Goal: Task Accomplishment & Management: Use online tool/utility

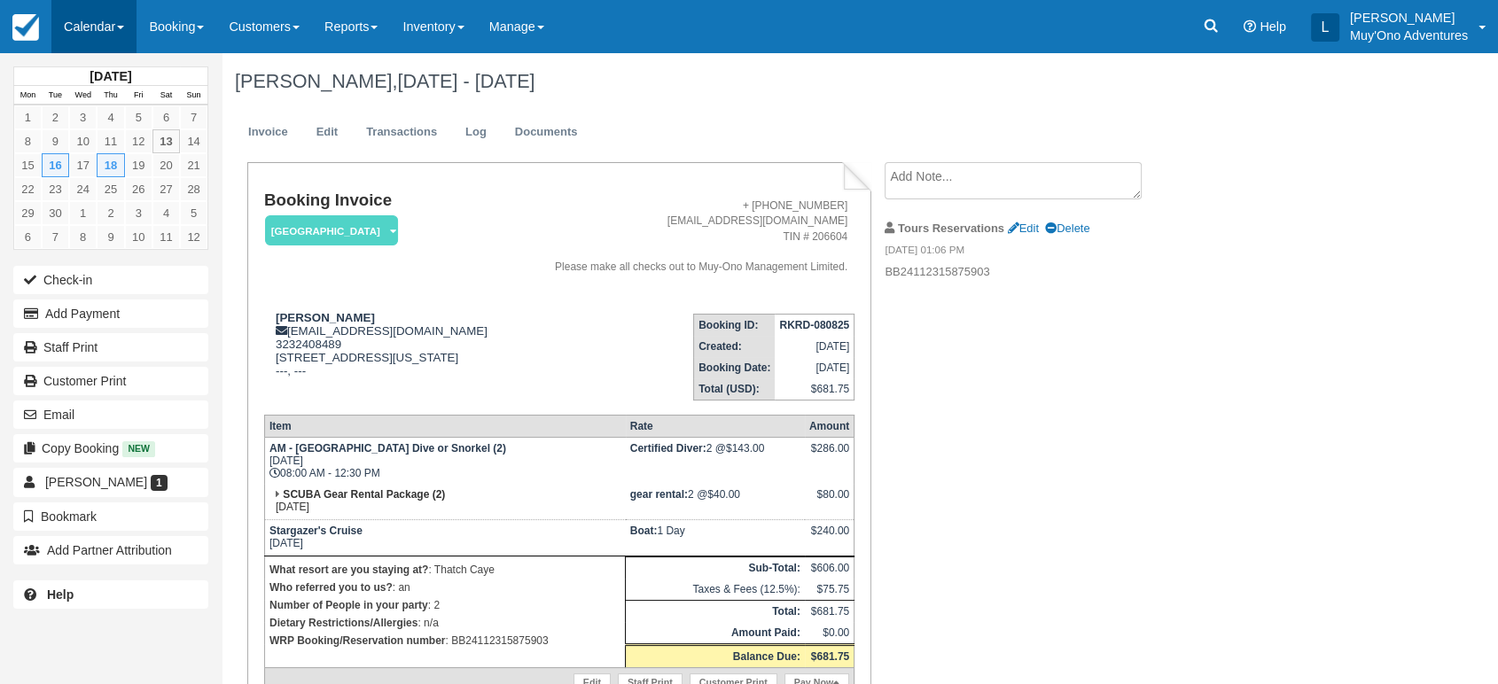
click at [113, 22] on link "Calendar" at bounding box center [93, 26] width 85 height 53
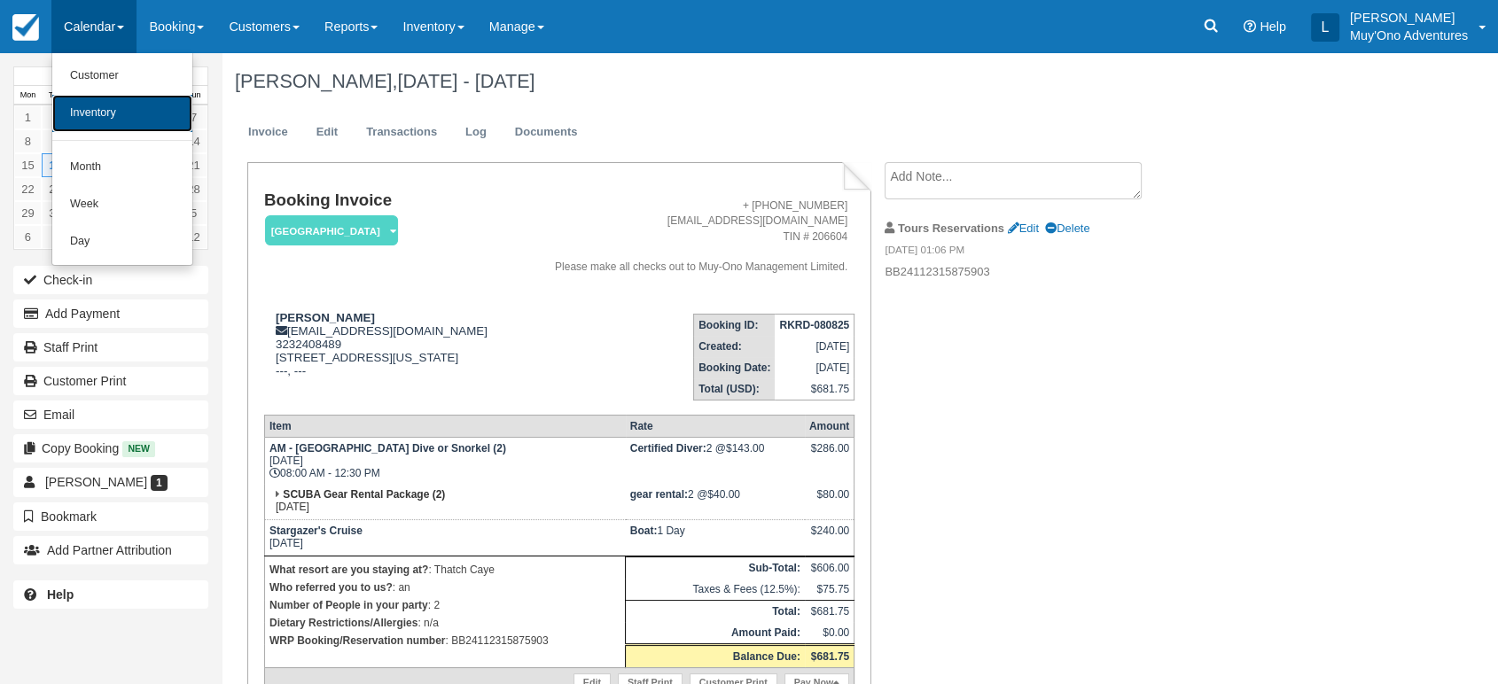
click at [113, 113] on link "Inventory" at bounding box center [122, 113] width 140 height 37
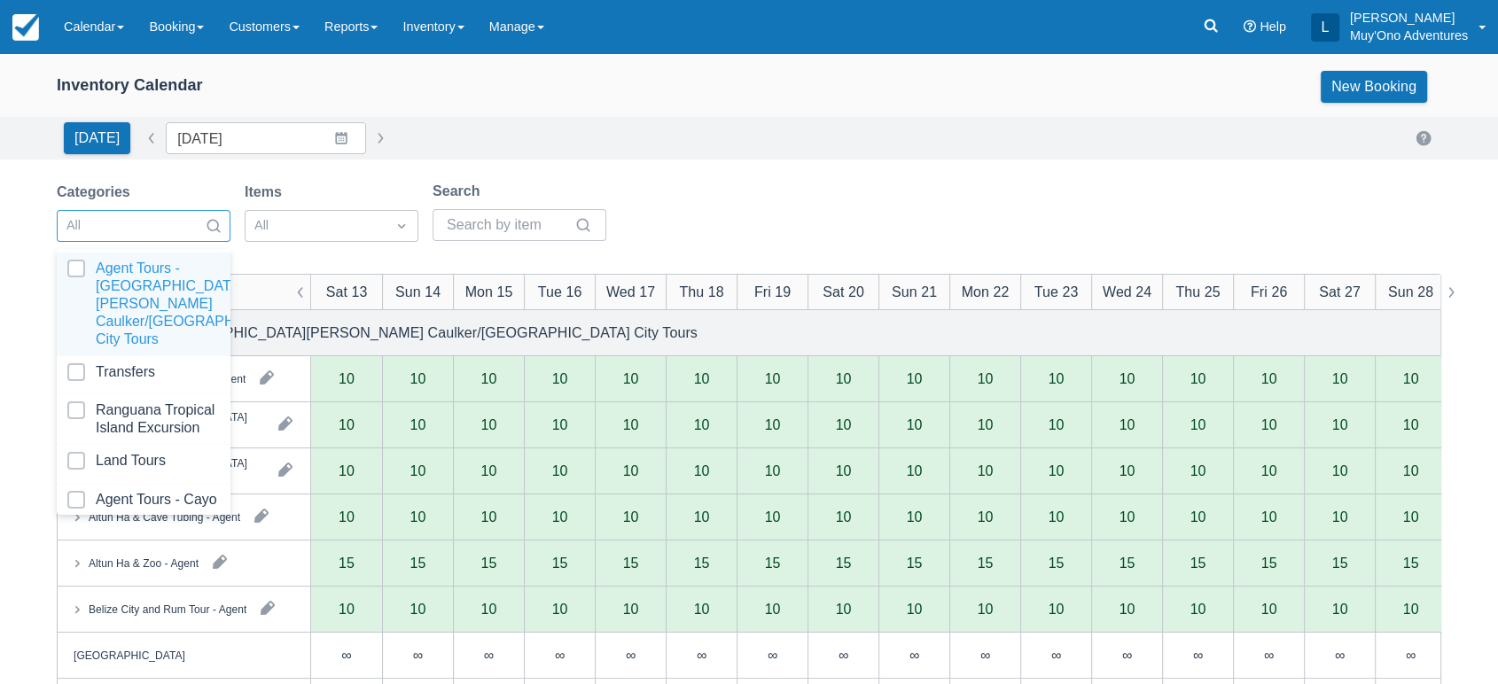
click at [206, 212] on div at bounding box center [214, 226] width 32 height 28
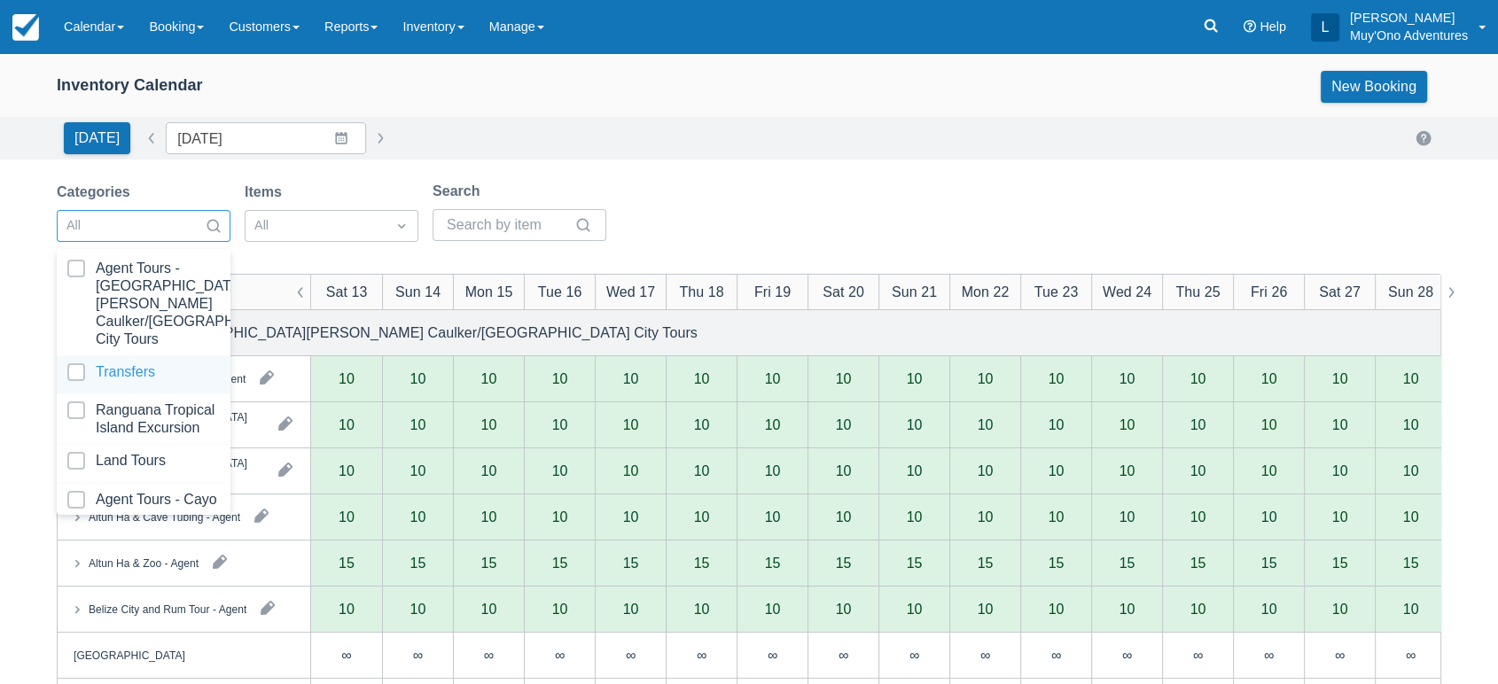
scroll to position [176, 0]
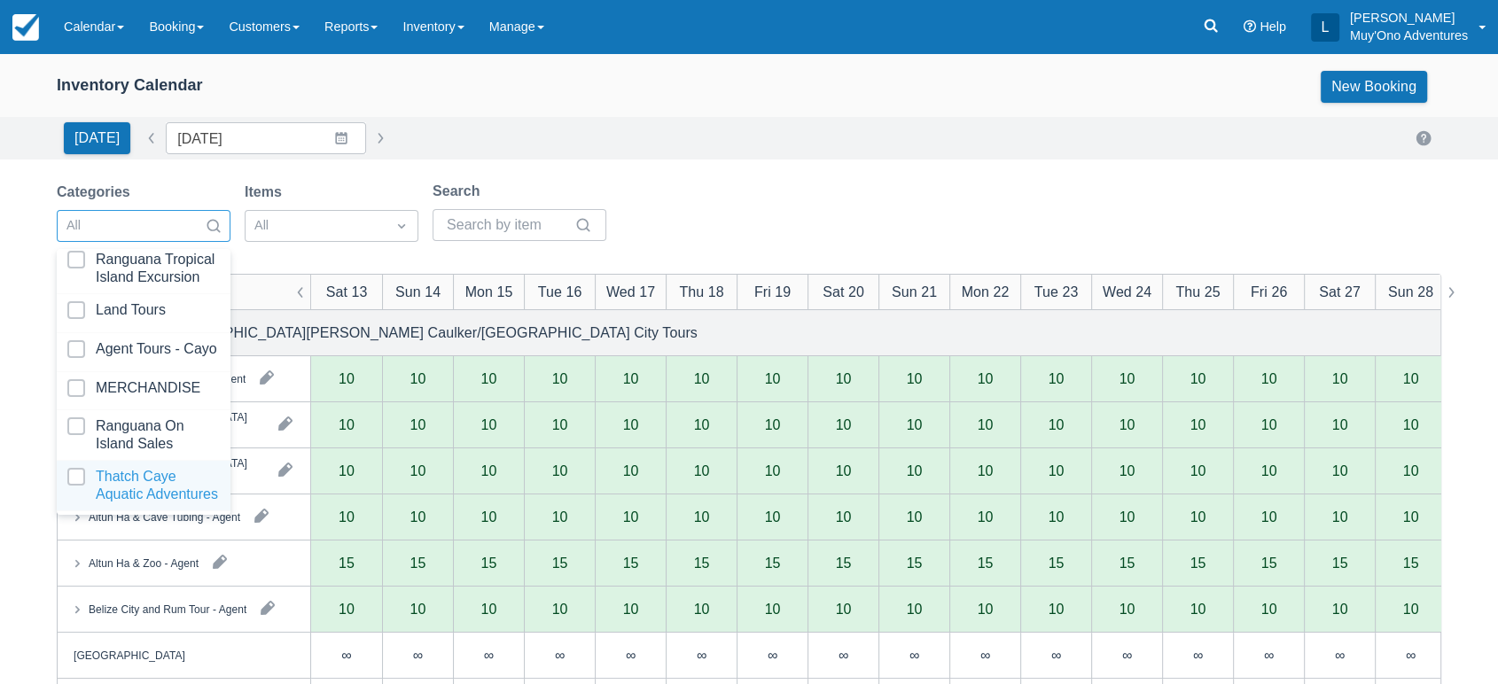
click at [128, 474] on div at bounding box center [143, 485] width 152 height 35
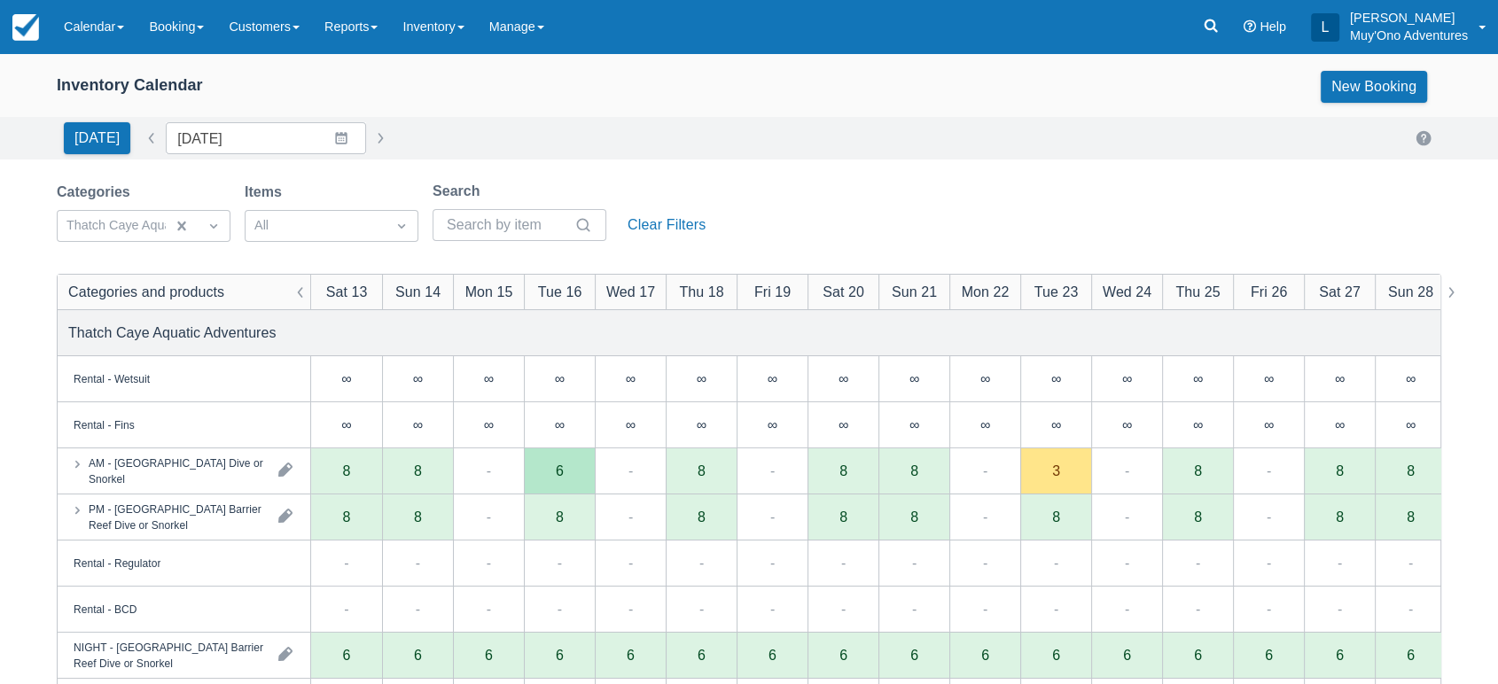
click at [919, 174] on div "Inventory Calendar New Booking [DATE] Date [DATE] Navigate forward to interact …" at bounding box center [749, 568] width 1498 height 1031
click at [248, 478] on div "AM - [GEOGRAPHIC_DATA] Dive or Snorkel" at bounding box center [177, 471] width 176 height 32
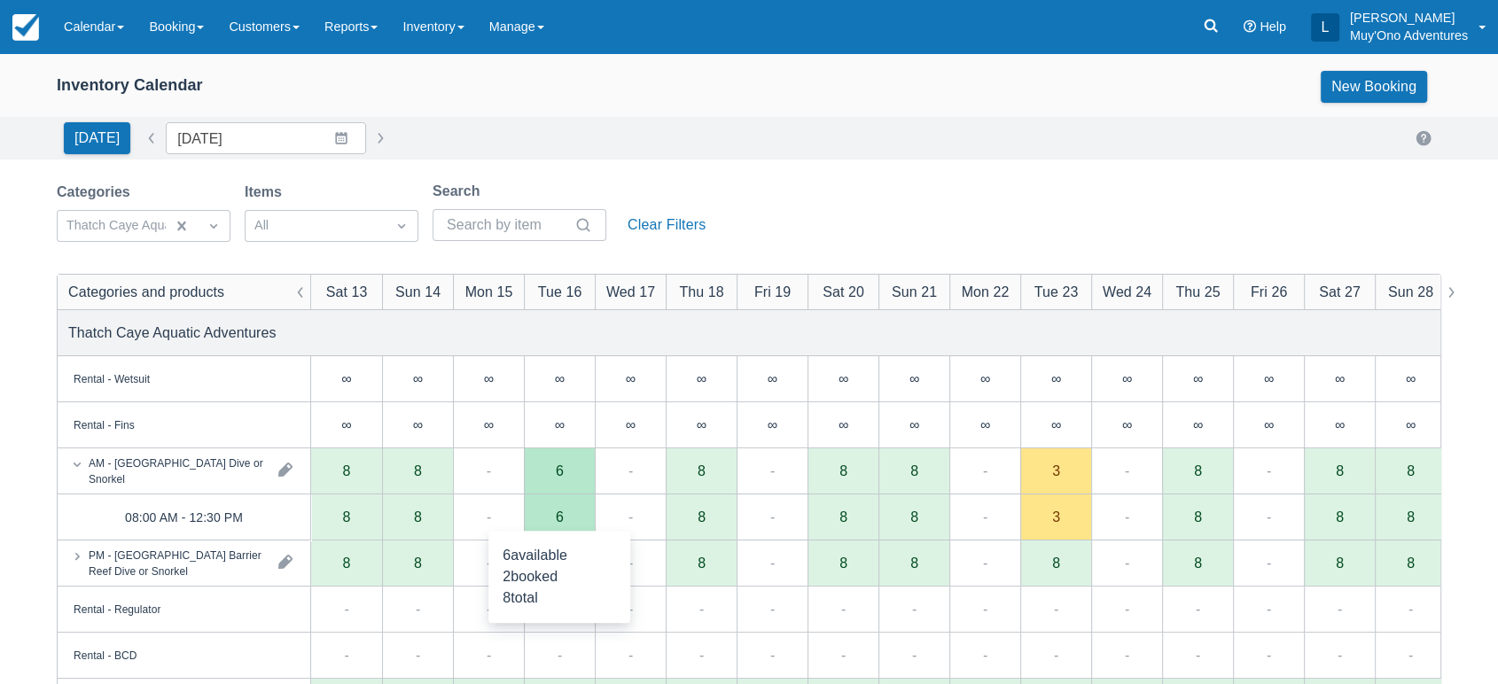
click at [553, 513] on div "6" at bounding box center [559, 518] width 71 height 46
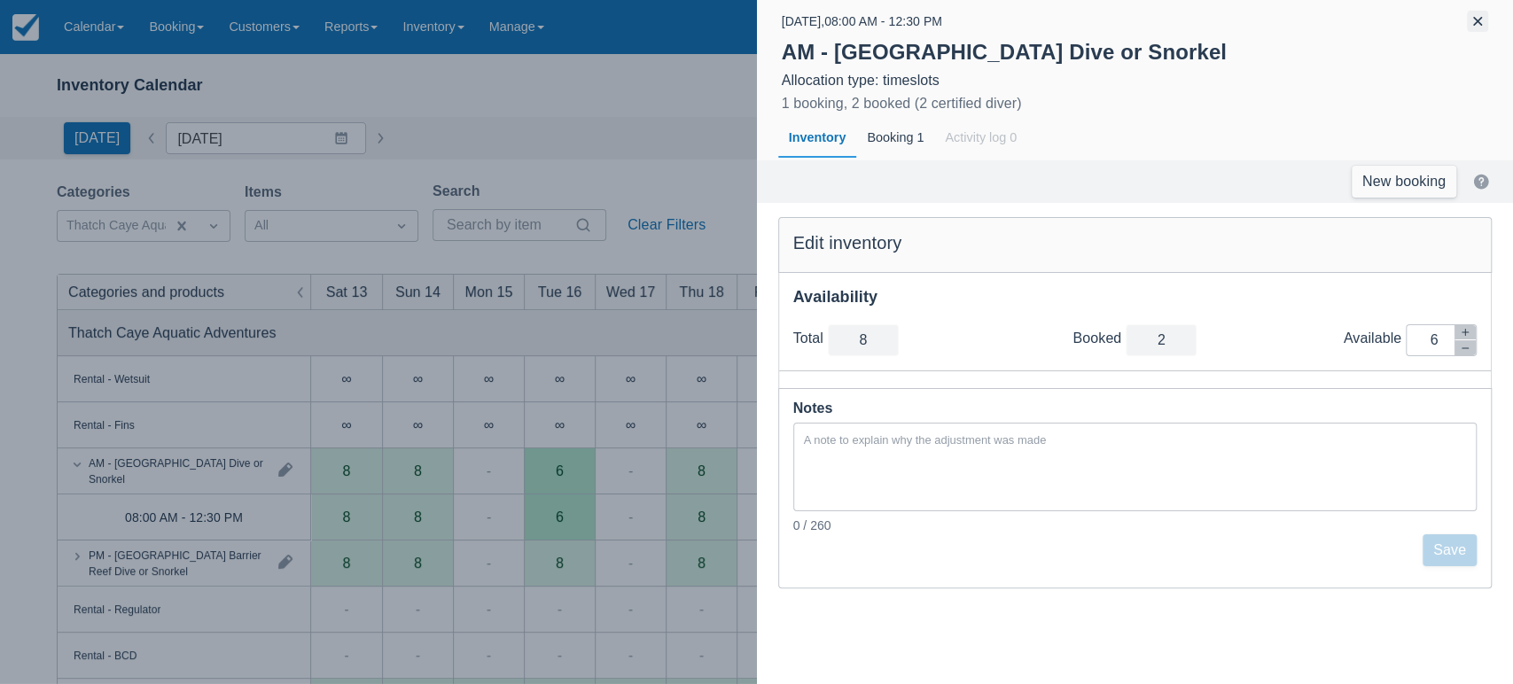
click at [1471, 25] on button "button" at bounding box center [1477, 21] width 21 height 21
